Goal: Use online tool/utility: Use online tool/utility

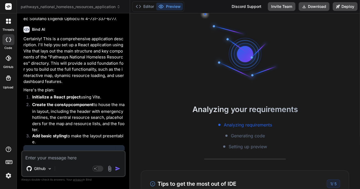
scroll to position [637, 0]
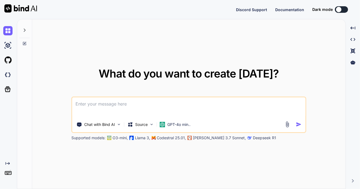
type textarea "x"
